Goal: Obtain resource: Obtain resource

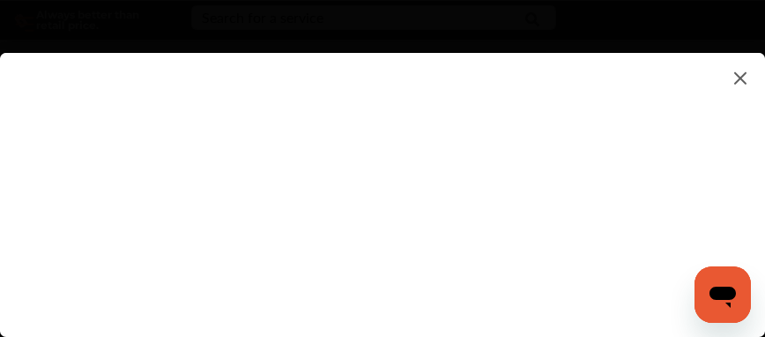
scroll to position [88, 0]
click at [141, 201] on flutter-view at bounding box center [382, 177] width 765 height 249
click at [140, 205] on flutter-view at bounding box center [382, 177] width 765 height 249
click at [116, 99] on flutter-view at bounding box center [382, 177] width 765 height 249
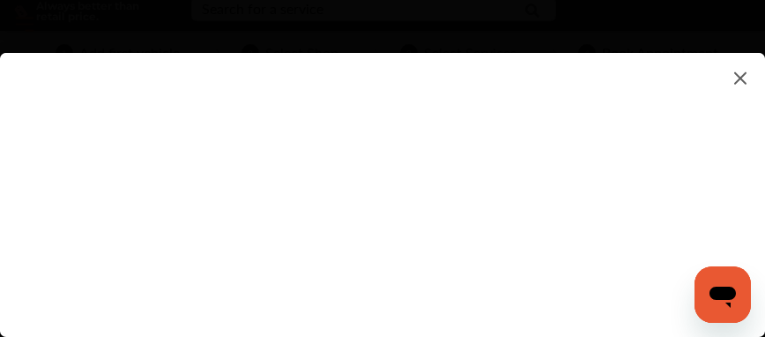
click at [116, 99] on flutter-view at bounding box center [382, 177] width 765 height 249
click at [236, 104] on flutter-view at bounding box center [382, 177] width 765 height 249
click at [201, 163] on flutter-view at bounding box center [382, 177] width 765 height 249
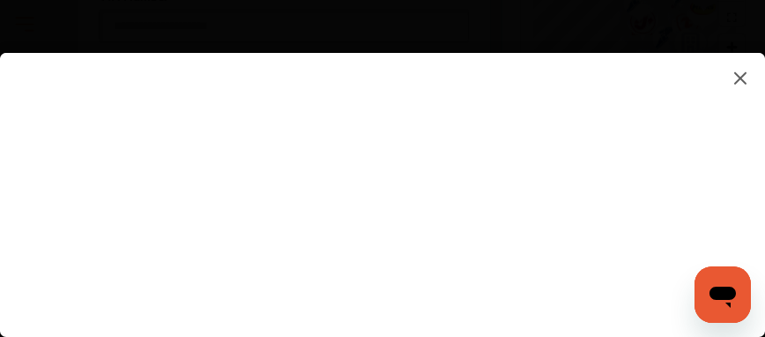
scroll to position [529, 0]
click at [562, 118] on flutter-view at bounding box center [382, 177] width 765 height 249
click at [561, 118] on flutter-view at bounding box center [382, 177] width 765 height 249
